Goal: Transaction & Acquisition: Book appointment/travel/reservation

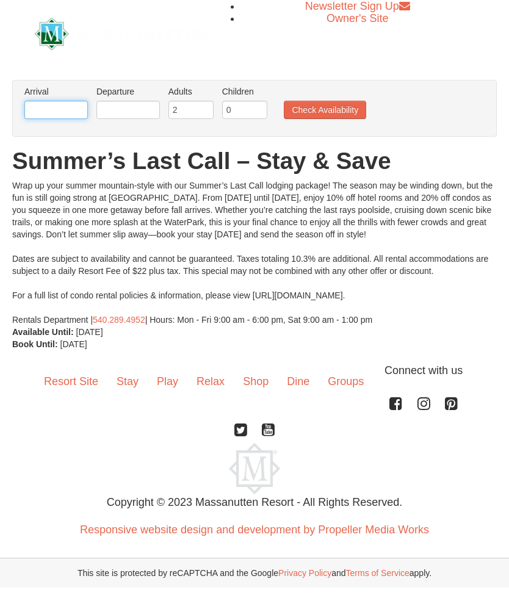
click at [48, 107] on input "text" at bounding box center [55, 110] width 63 height 18
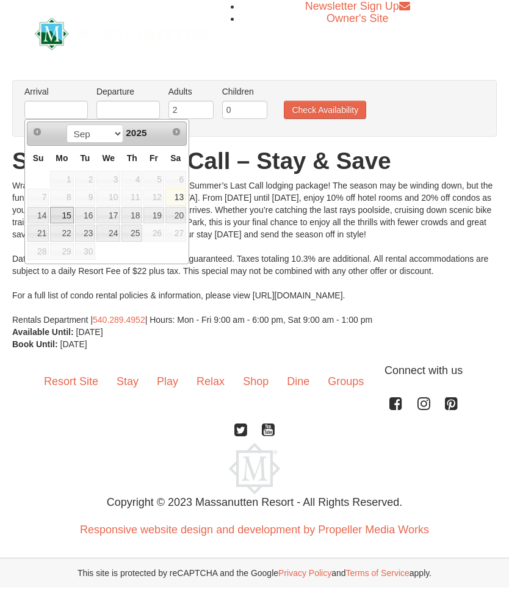
click at [66, 212] on link "15" at bounding box center [61, 215] width 23 height 17
type input "[DATE]"
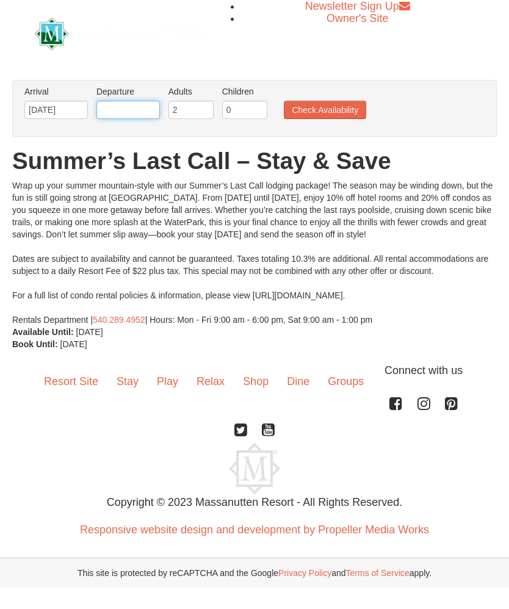
click at [133, 113] on input "text" at bounding box center [127, 110] width 63 height 18
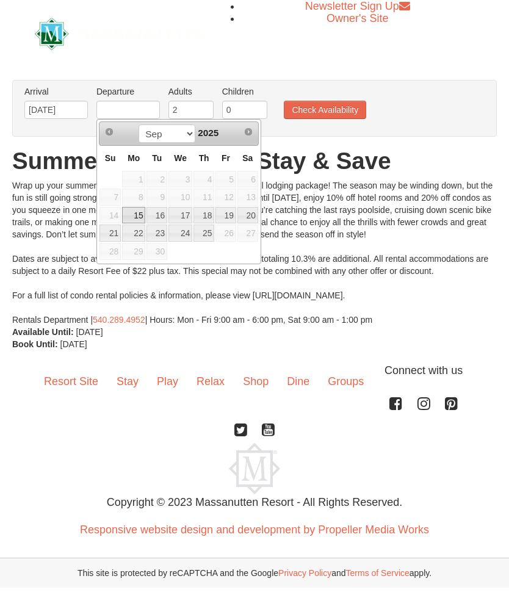
click at [175, 212] on link "17" at bounding box center [180, 215] width 24 height 17
type input "[DATE]"
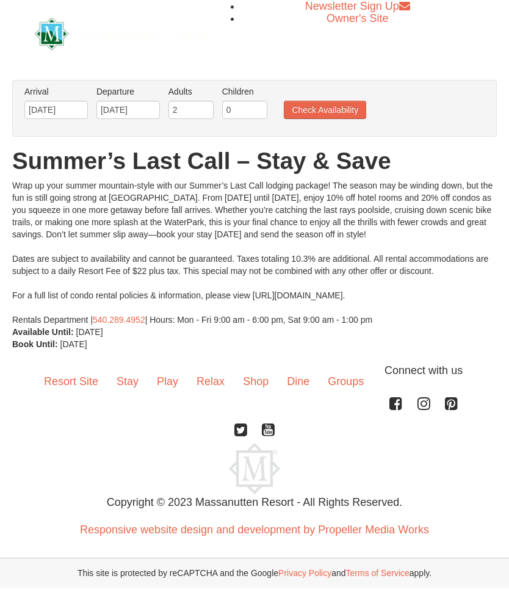
click at [339, 104] on button "Check Availability" at bounding box center [325, 110] width 82 height 18
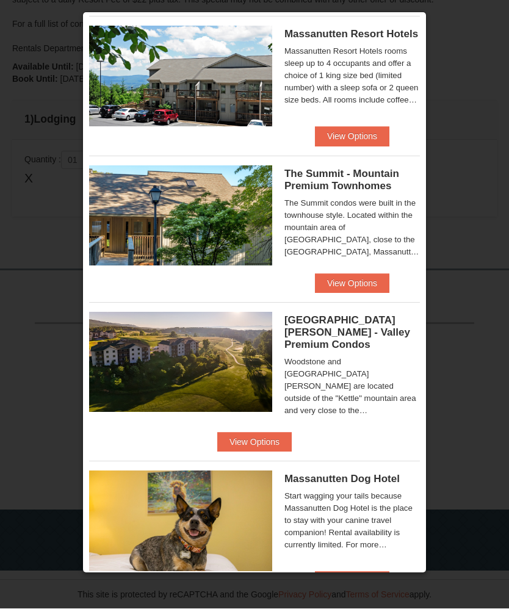
scroll to position [459, 0]
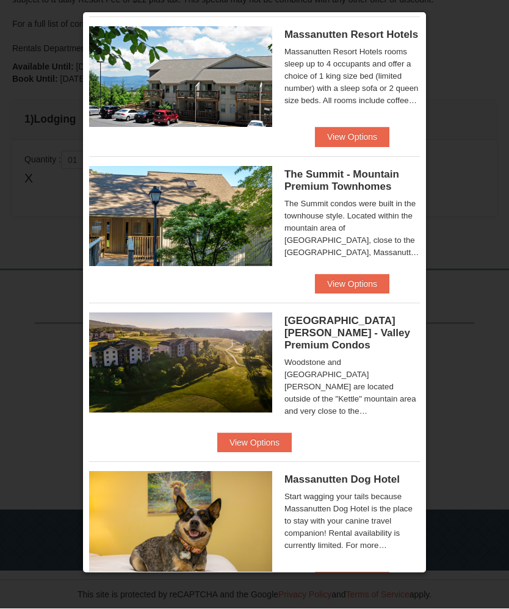
click at [292, 433] on button "View Options" at bounding box center [254, 443] width 74 height 20
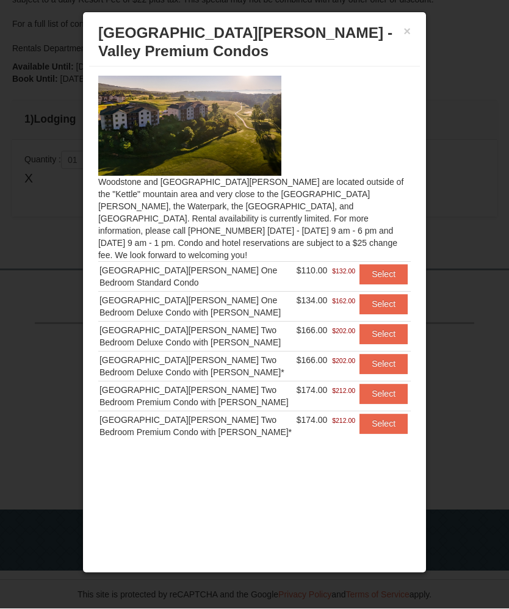
click at [123, 265] on div "[GEOGRAPHIC_DATA][PERSON_NAME] One Bedroom Standard Condo" at bounding box center [196, 277] width 195 height 24
click at [386, 265] on button "Select" at bounding box center [383, 275] width 48 height 20
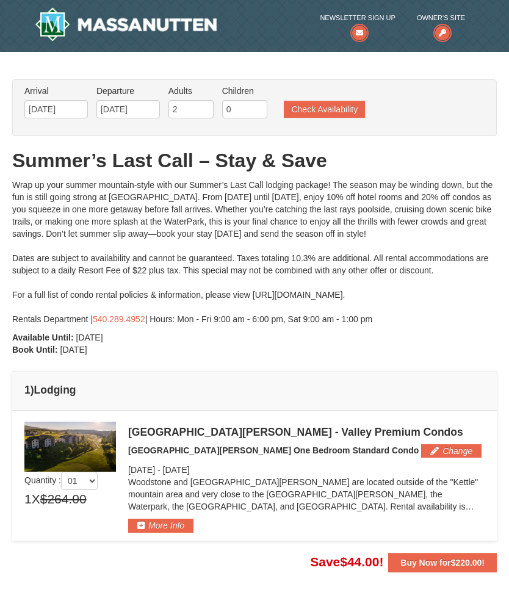
scroll to position [0, 0]
